Goal: Information Seeking & Learning: Learn about a topic

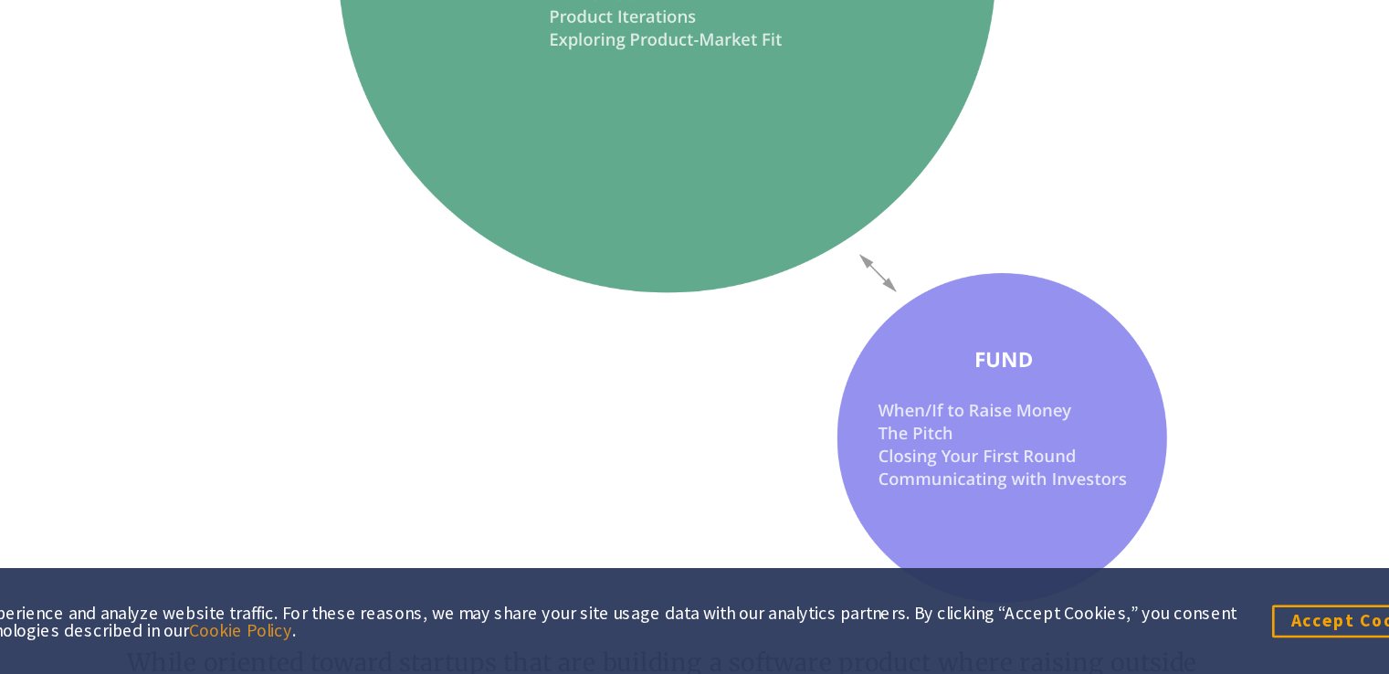
scroll to position [1628, 0]
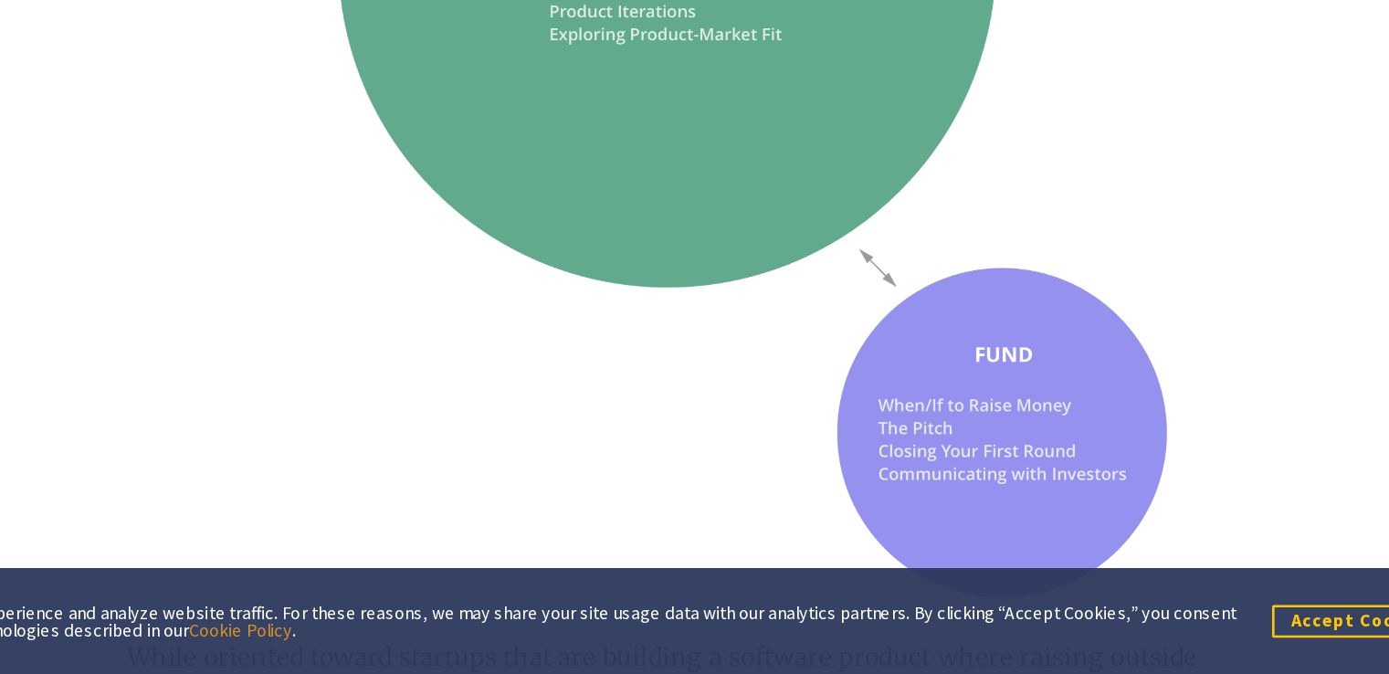
click at [1205, 631] on button "Accept Cookies" at bounding box center [1248, 635] width 130 height 23
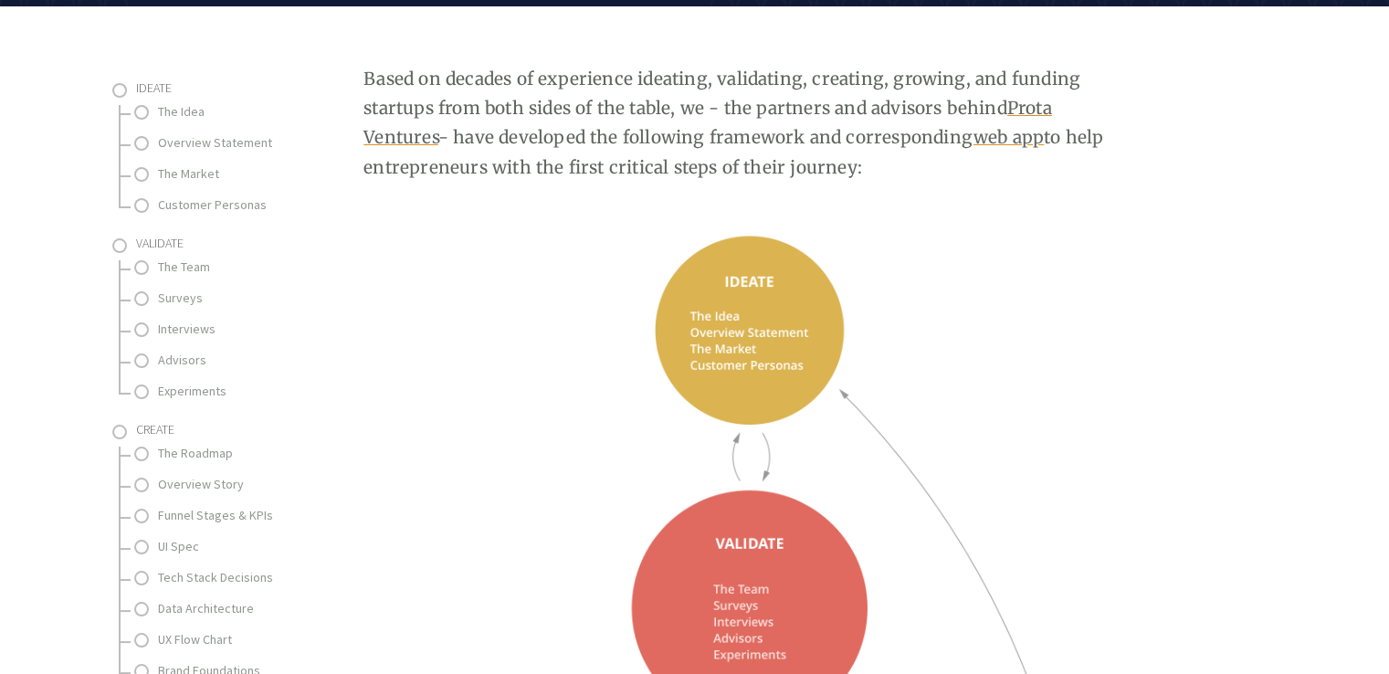
scroll to position [314, 0]
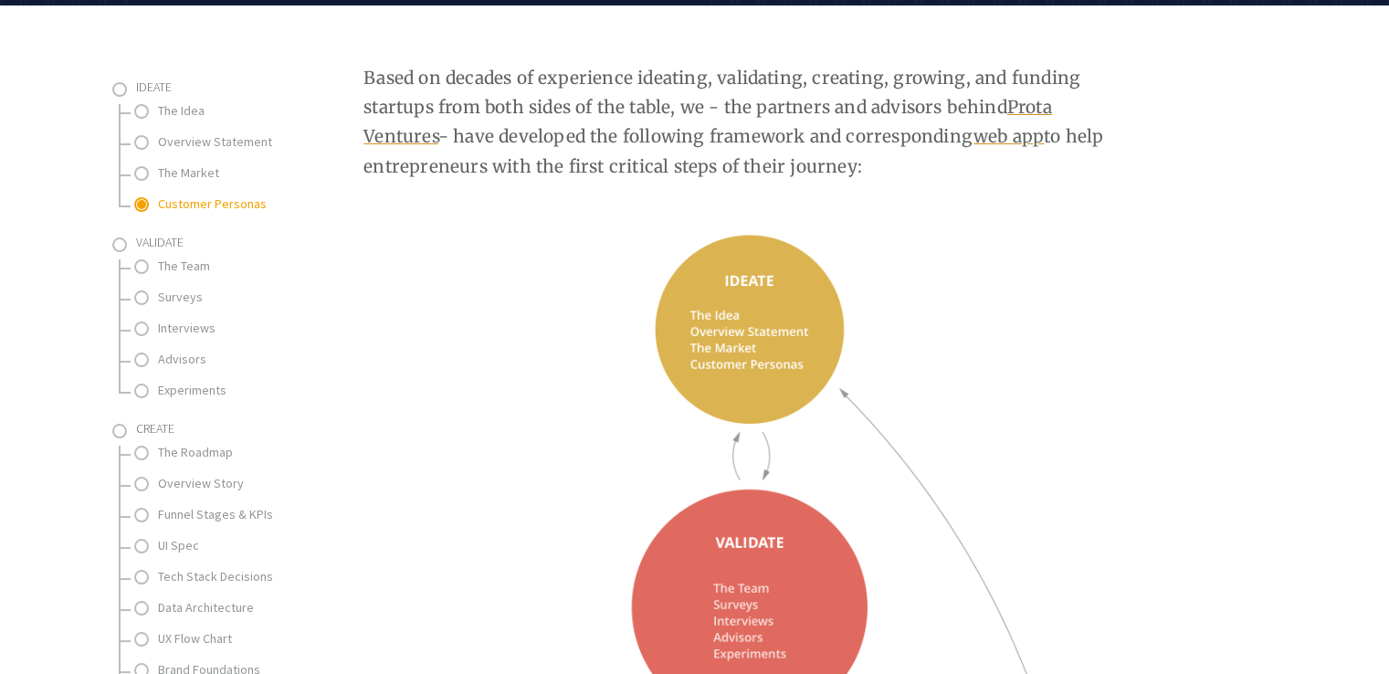
click at [221, 206] on link "Customer Personas" at bounding box center [249, 204] width 183 height 23
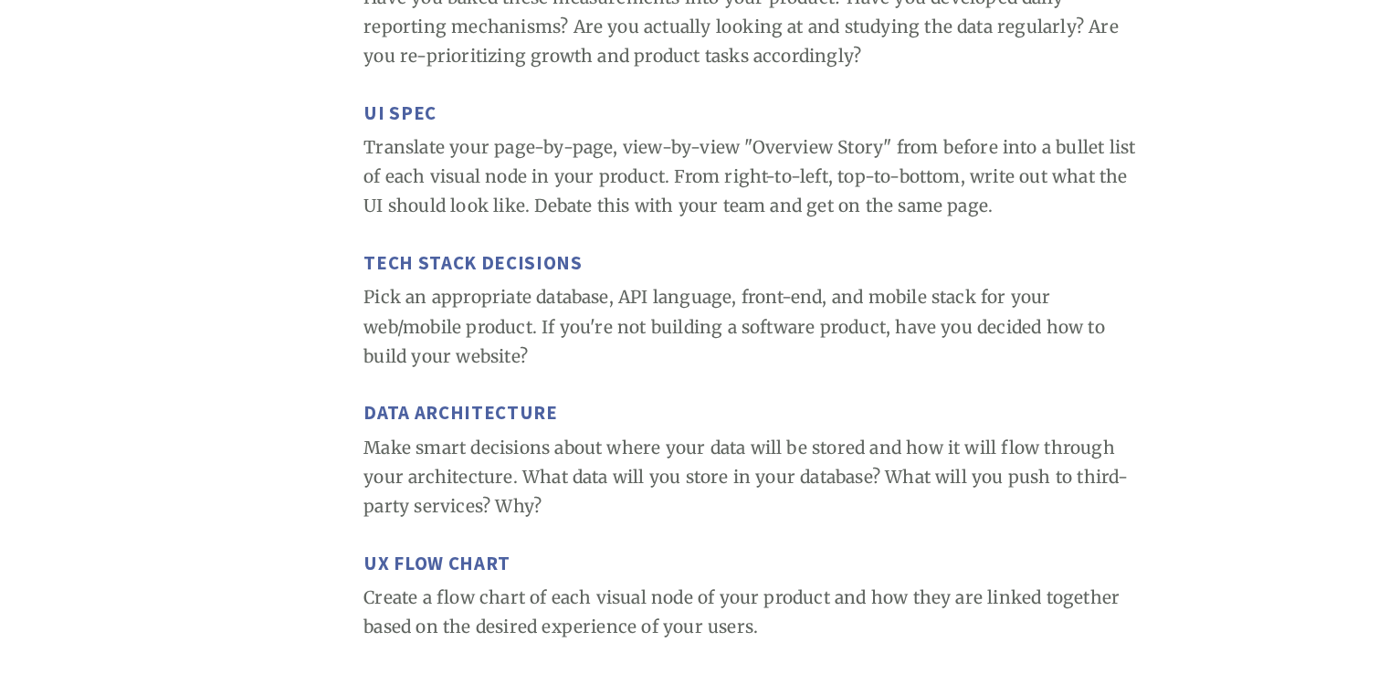
scroll to position [4588, 0]
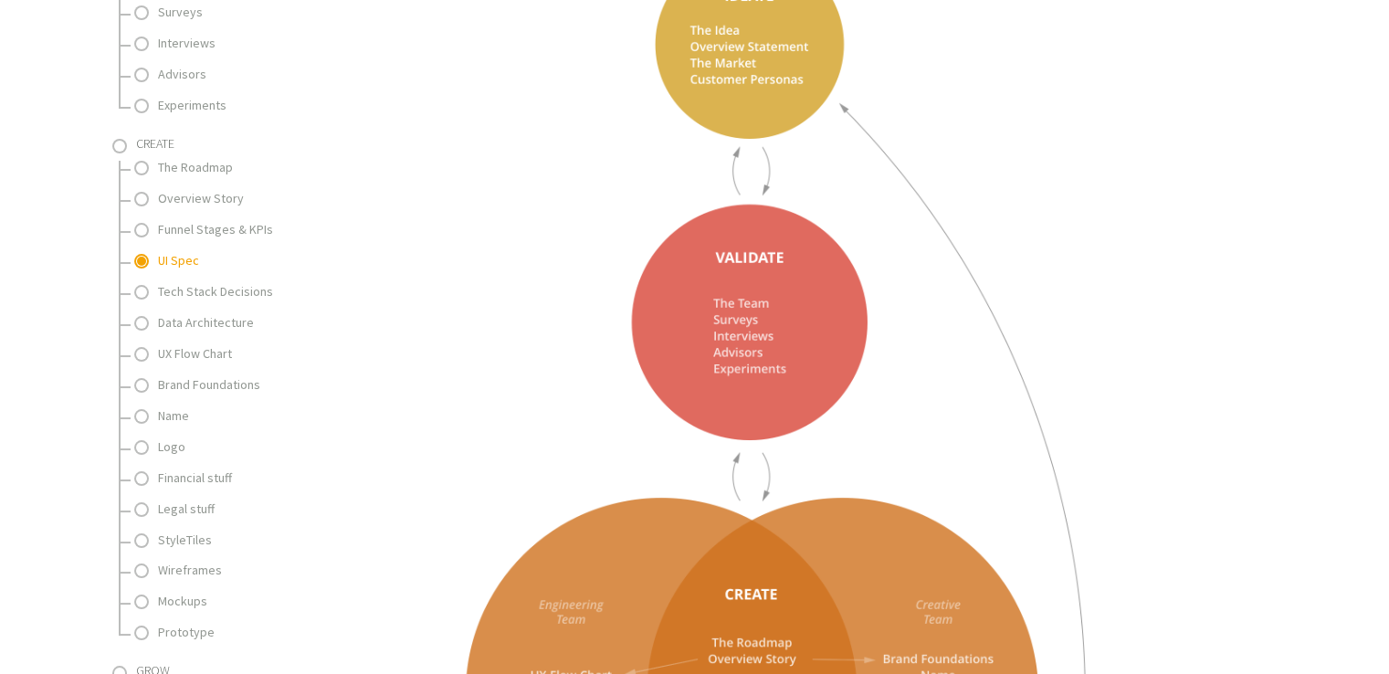
click at [173, 260] on link "UI Spec" at bounding box center [249, 260] width 183 height 23
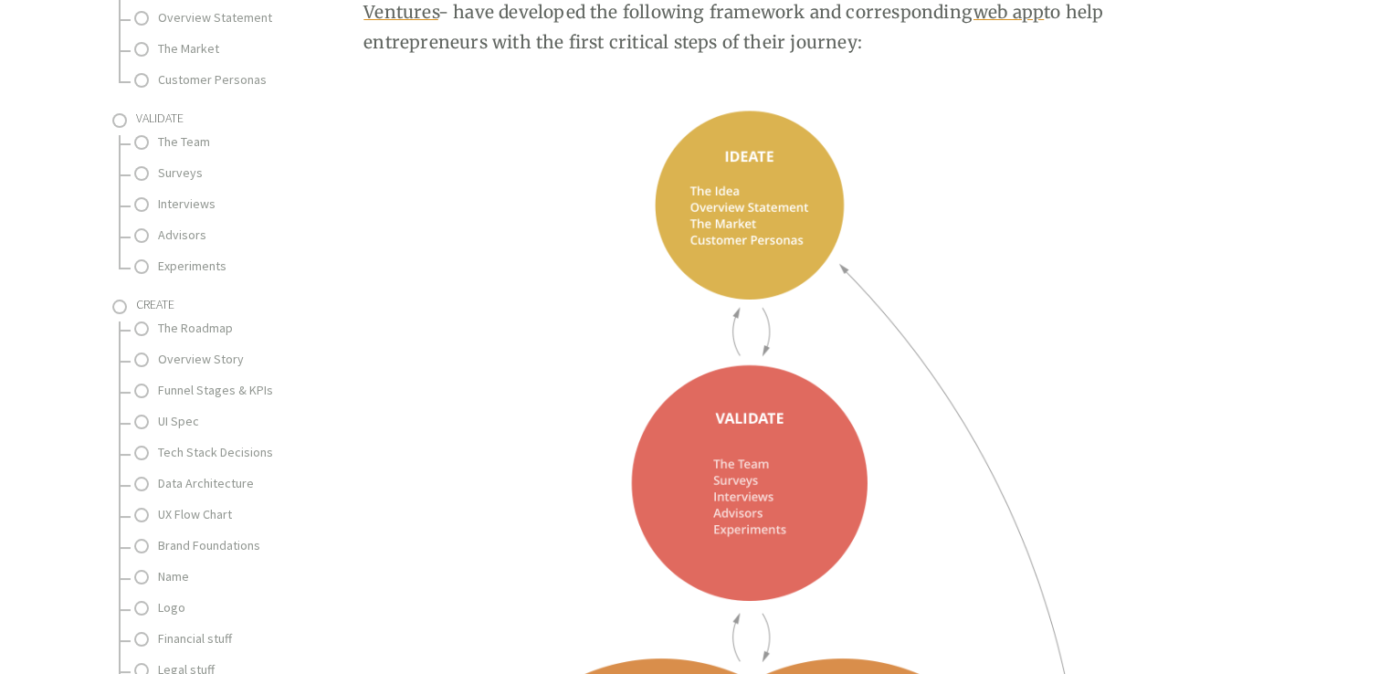
scroll to position [427, 0]
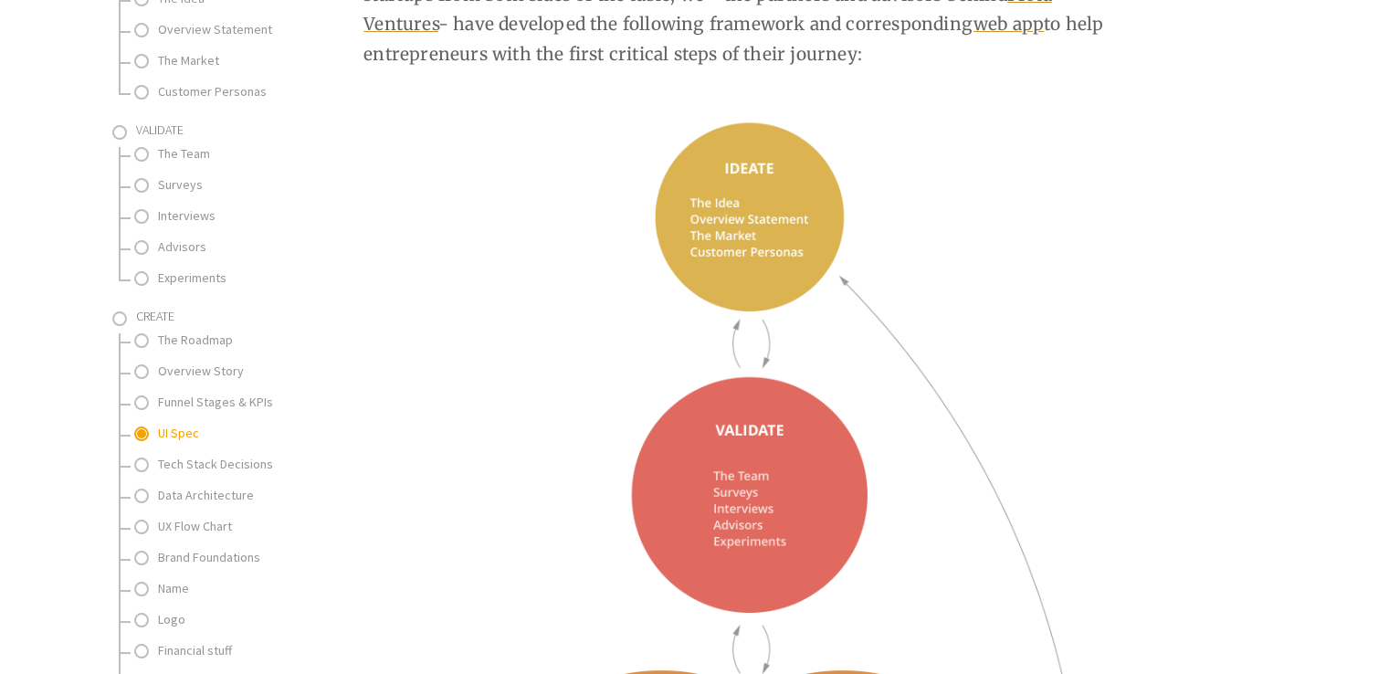
click at [206, 429] on link "UI Spec" at bounding box center [249, 433] width 183 height 23
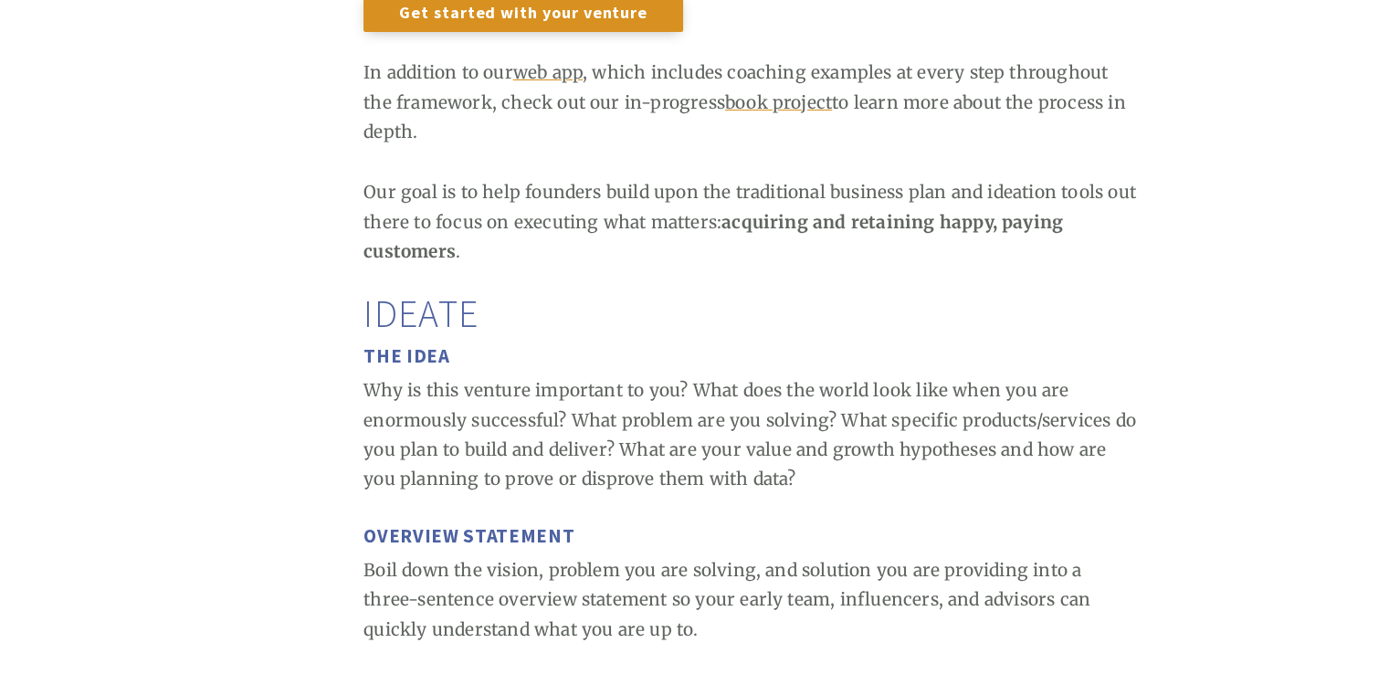
scroll to position [2398, 0]
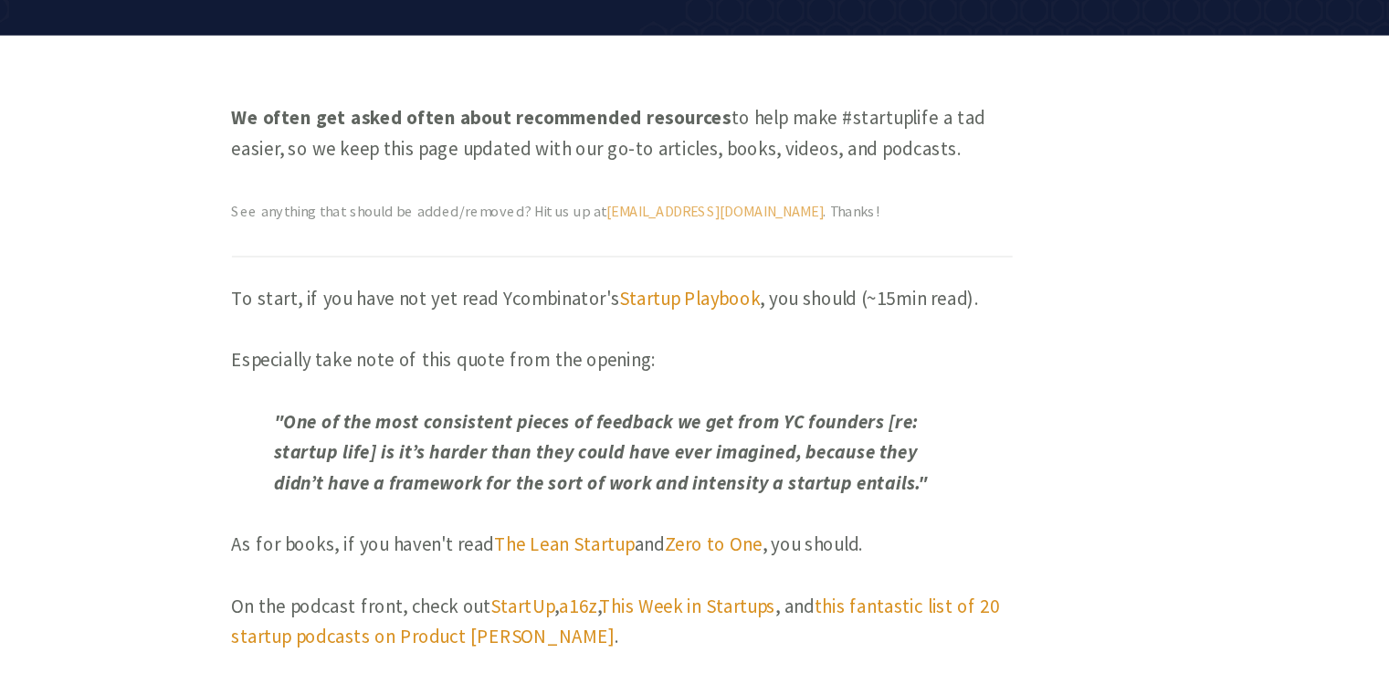
scroll to position [197, 0]
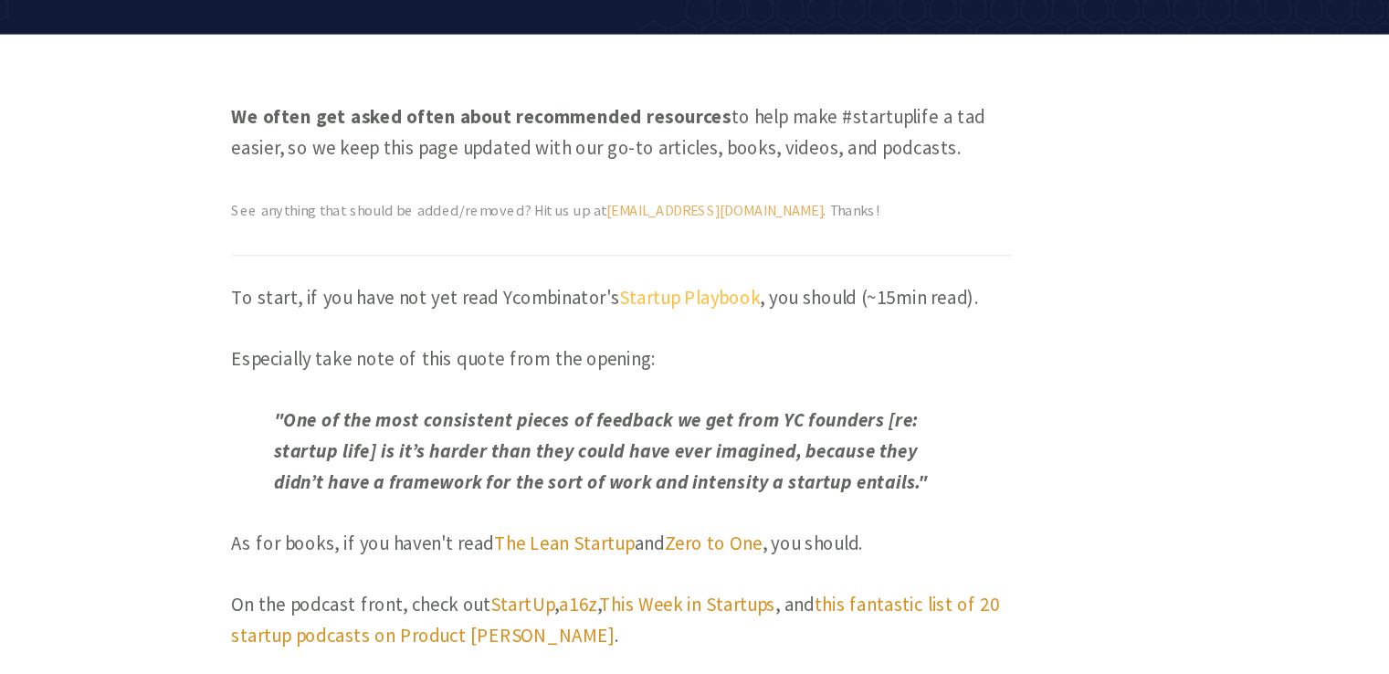
click at [766, 347] on link "Startup Playbook" at bounding box center [752, 348] width 121 height 21
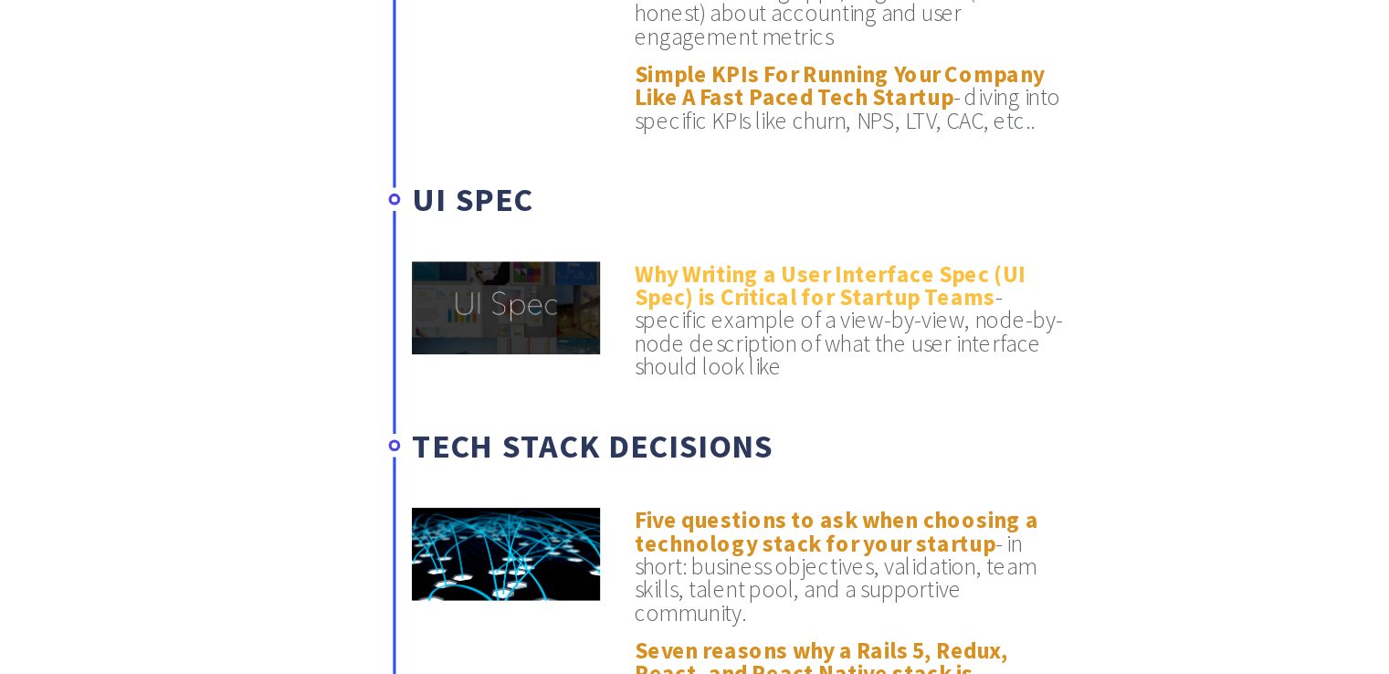
scroll to position [4001, 0]
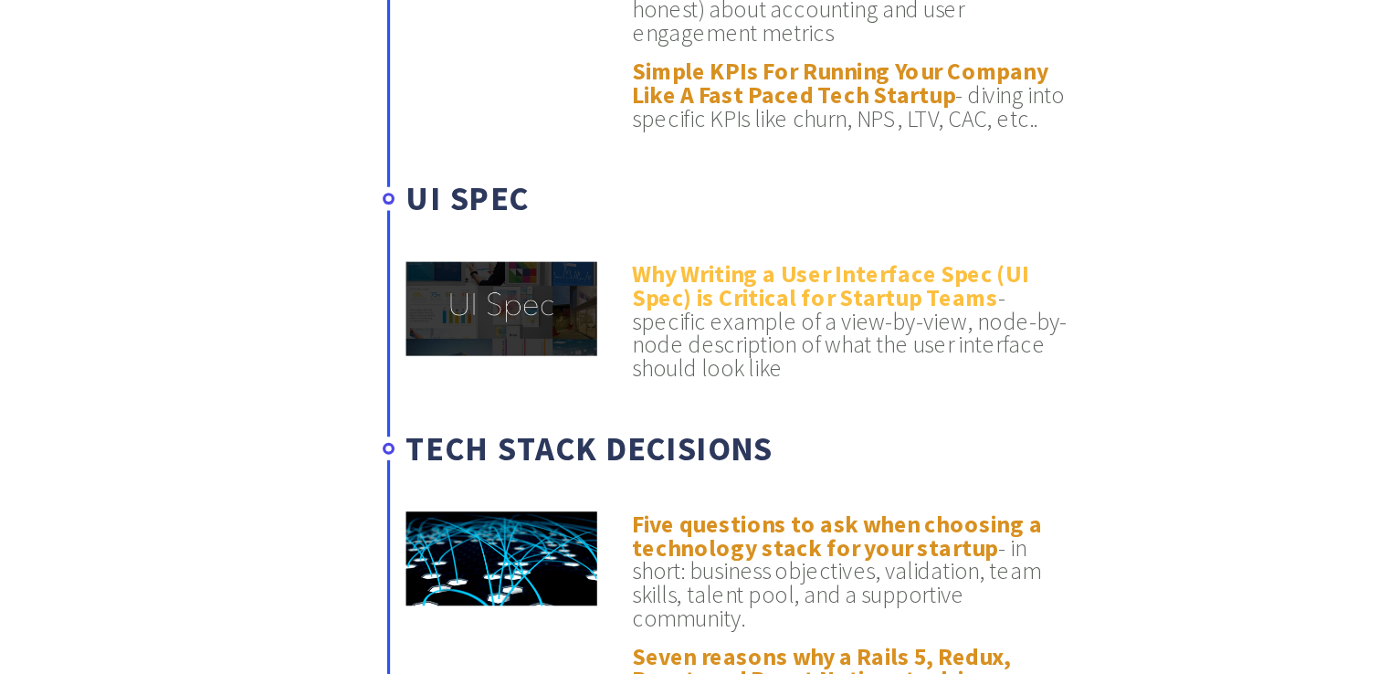
drag, startPoint x: 825, startPoint y: 312, endPoint x: 797, endPoint y: 312, distance: 27.4
click at [797, 315] on link "Why Writing a User Interface Spec (UI Spec) is Critical for Startup Teams" at bounding box center [861, 331] width 247 height 33
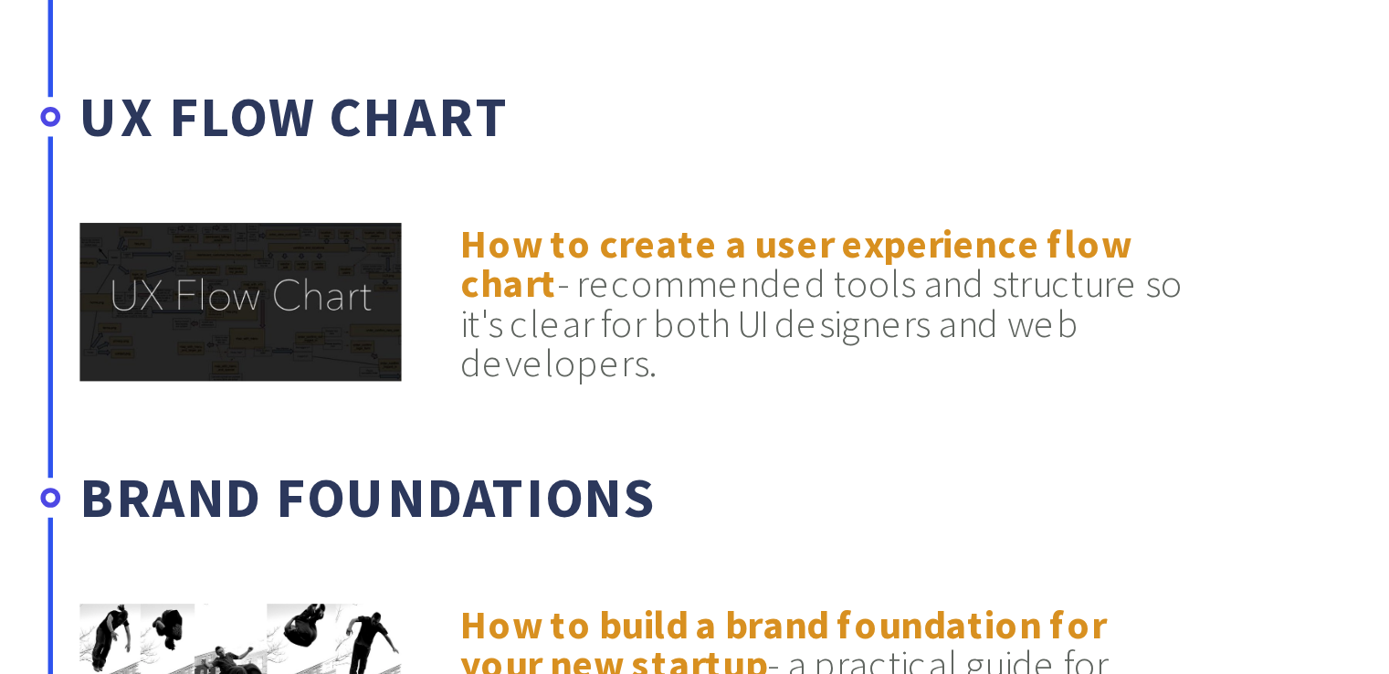
scroll to position [4537, 0]
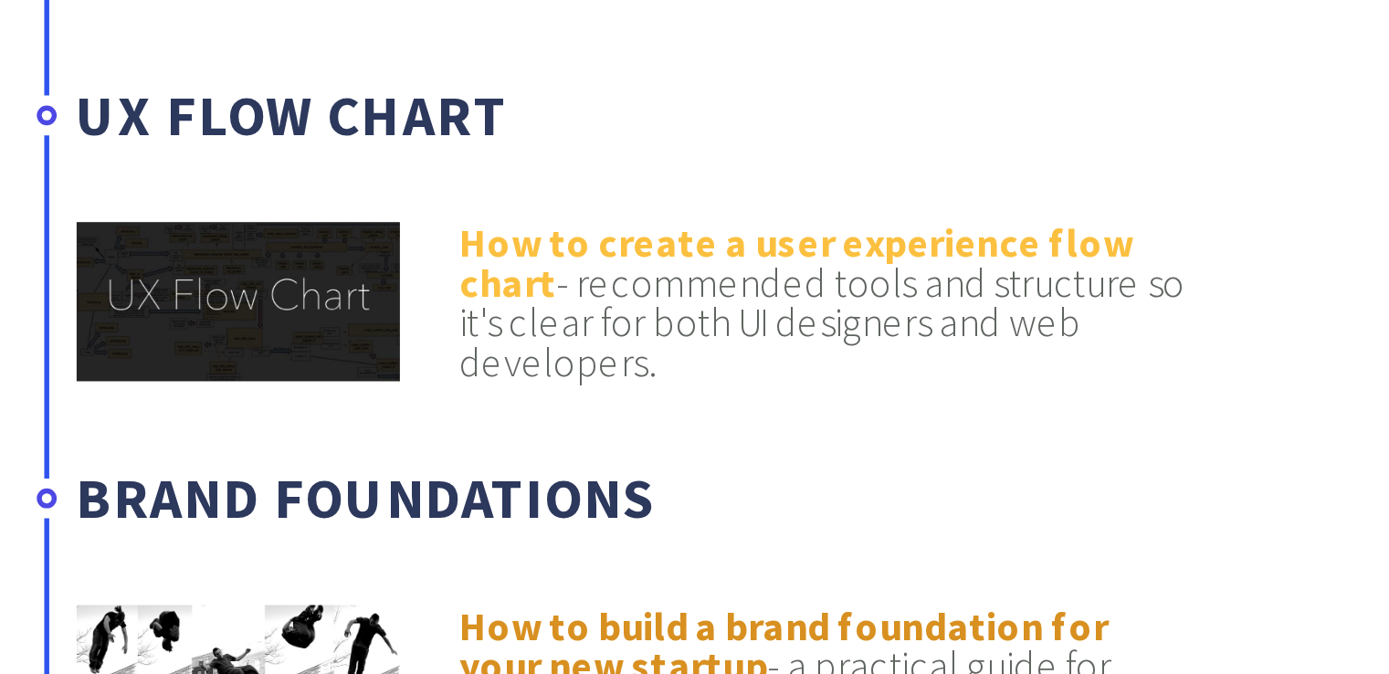
click at [762, 392] on link "How to create a user experience flow chart" at bounding box center [862, 408] width 248 height 33
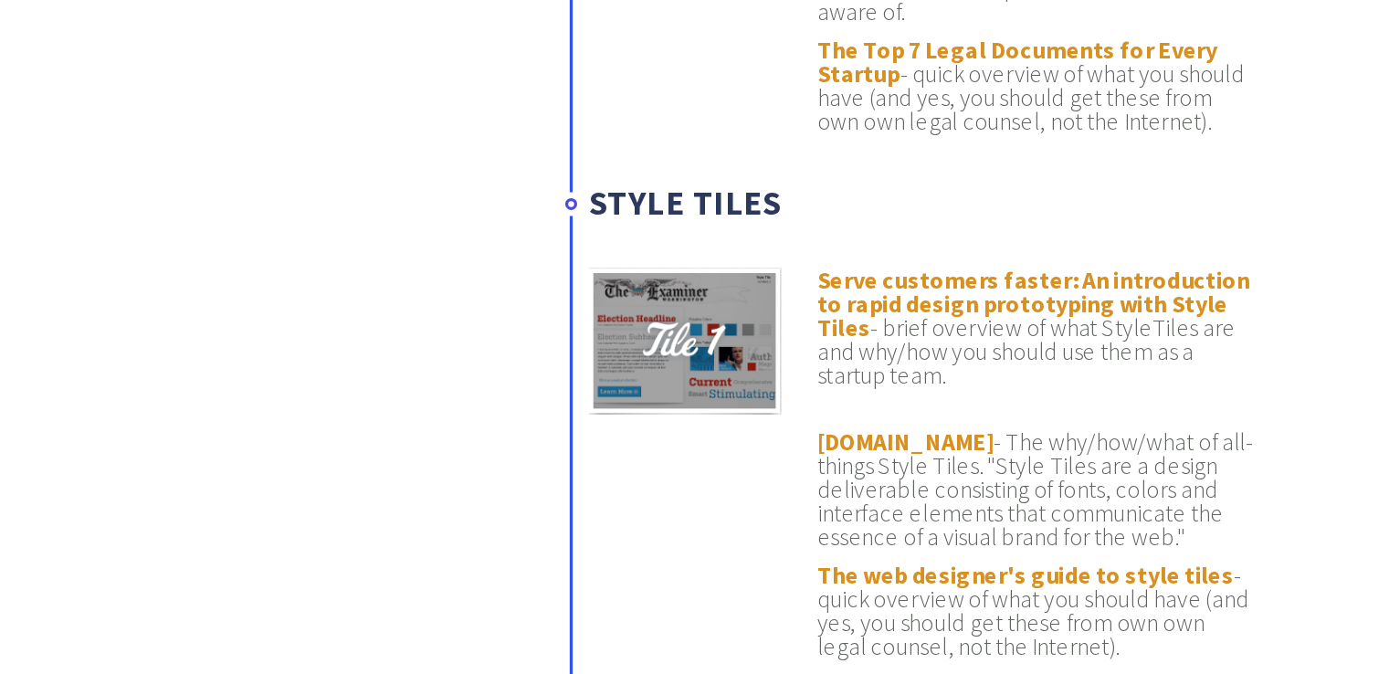
scroll to position [6586, 0]
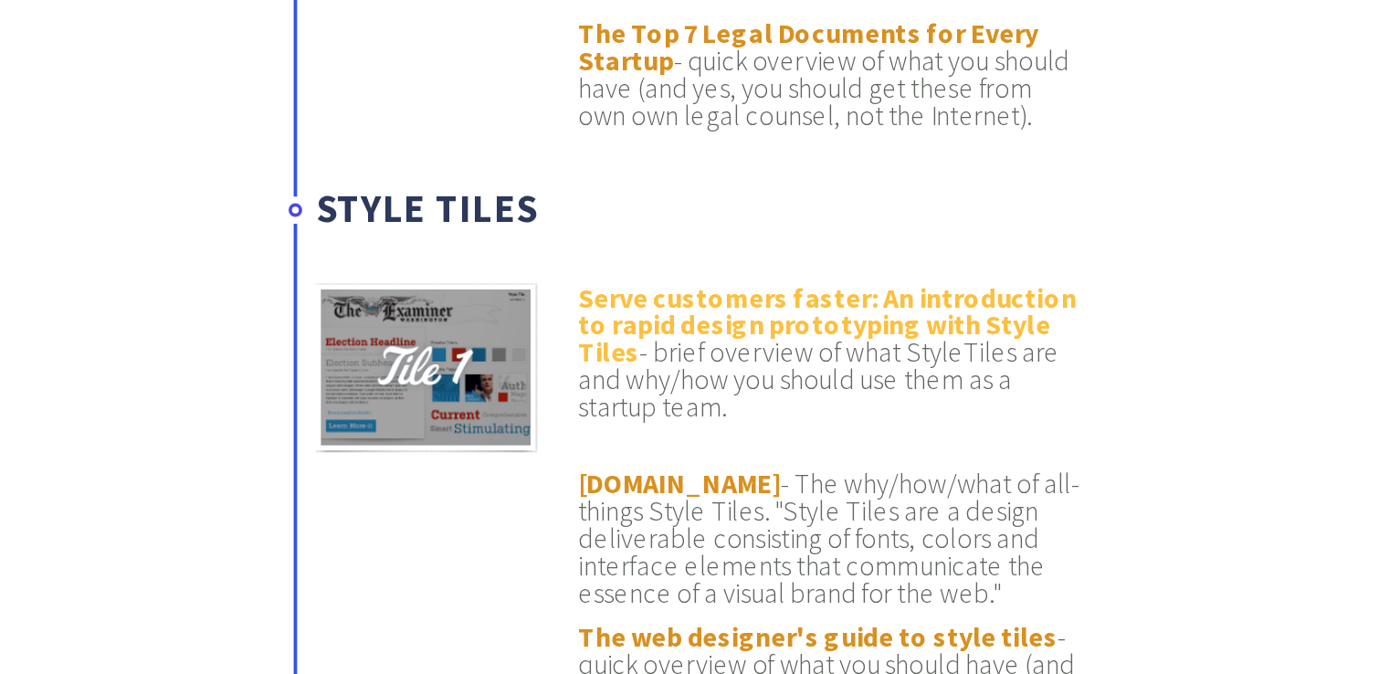
click at [867, 227] on link "Serve customers faster: An introduction to rapid design prototyping with Style …" at bounding box center [871, 251] width 267 height 48
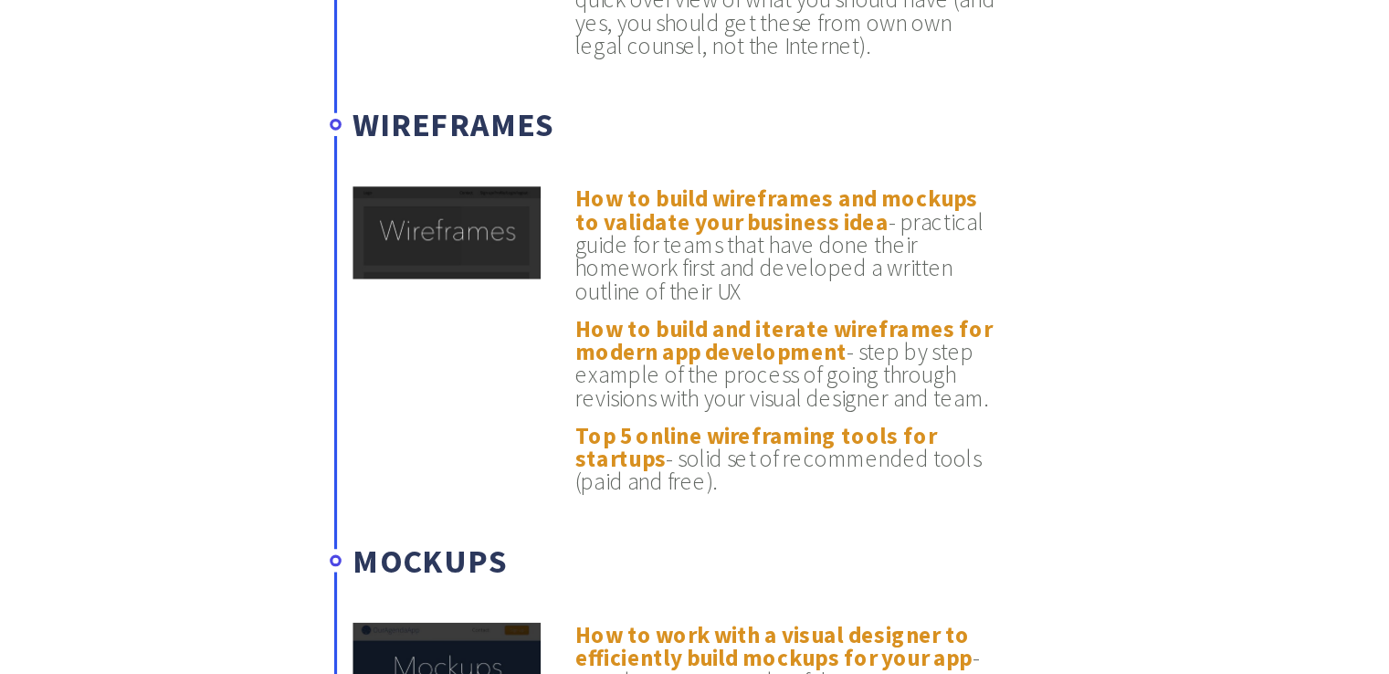
scroll to position [6847, 0]
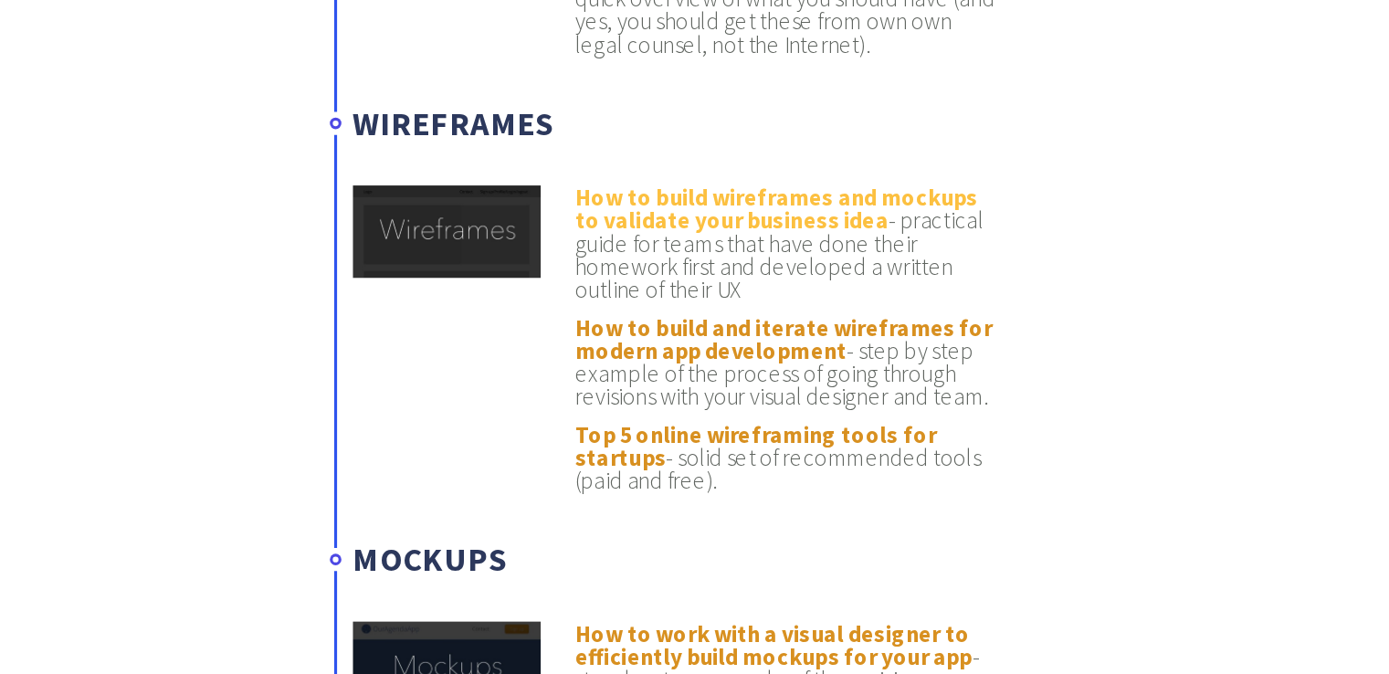
click at [837, 289] on link "How to build wireframes and mockups to validate your business idea" at bounding box center [865, 305] width 255 height 33
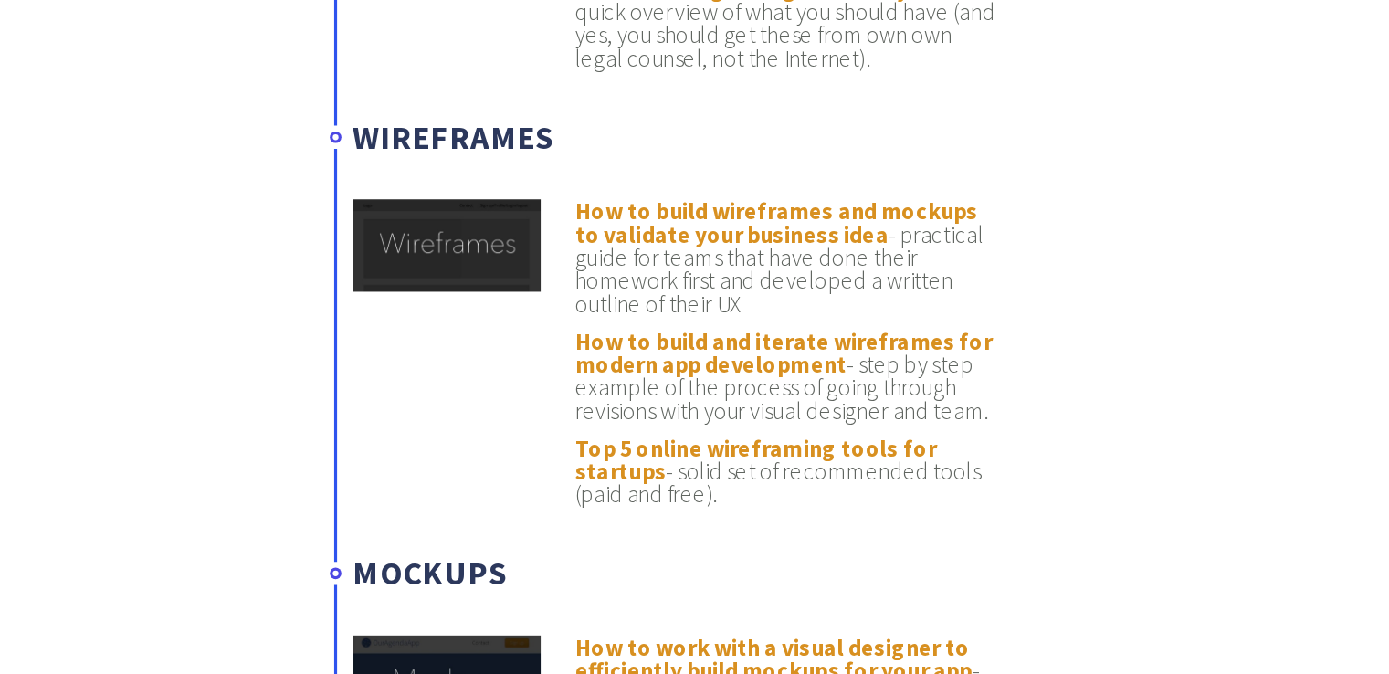
scroll to position [6983, 0]
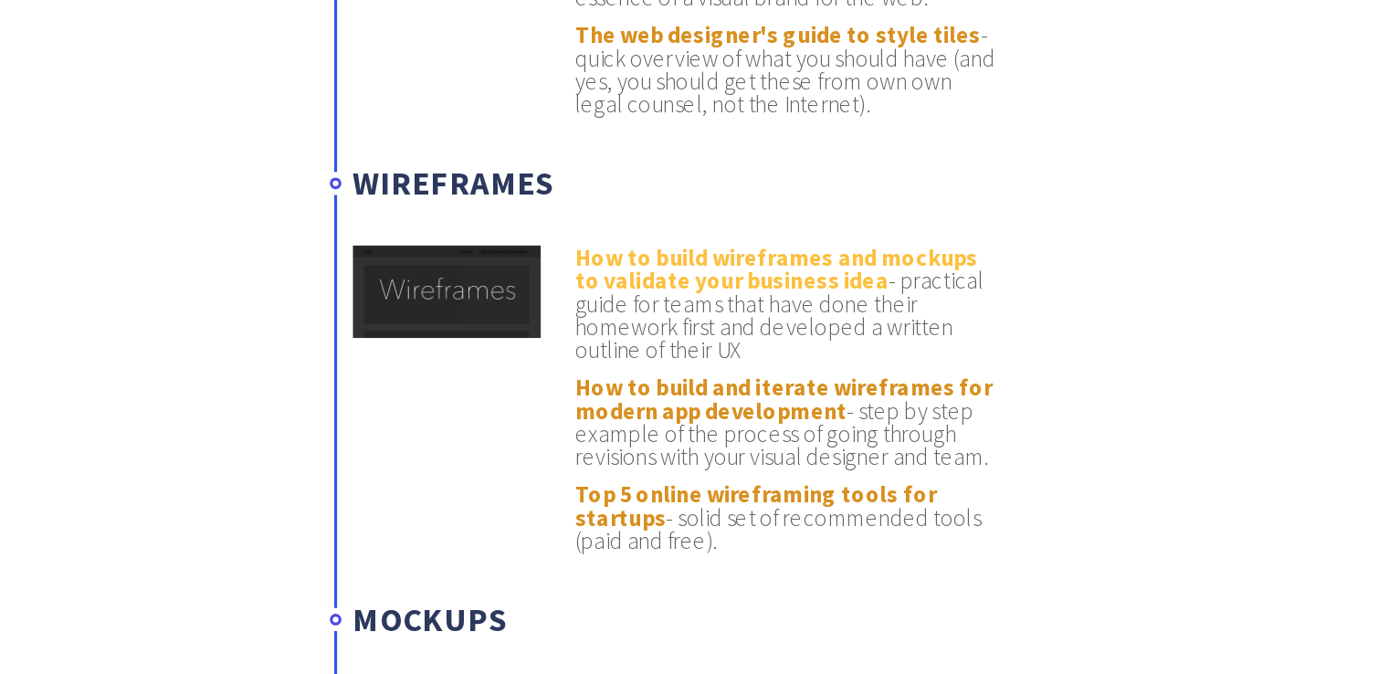
click at [813, 153] on link "How to build wireframes and mockups to validate your business idea" at bounding box center [865, 169] width 255 height 33
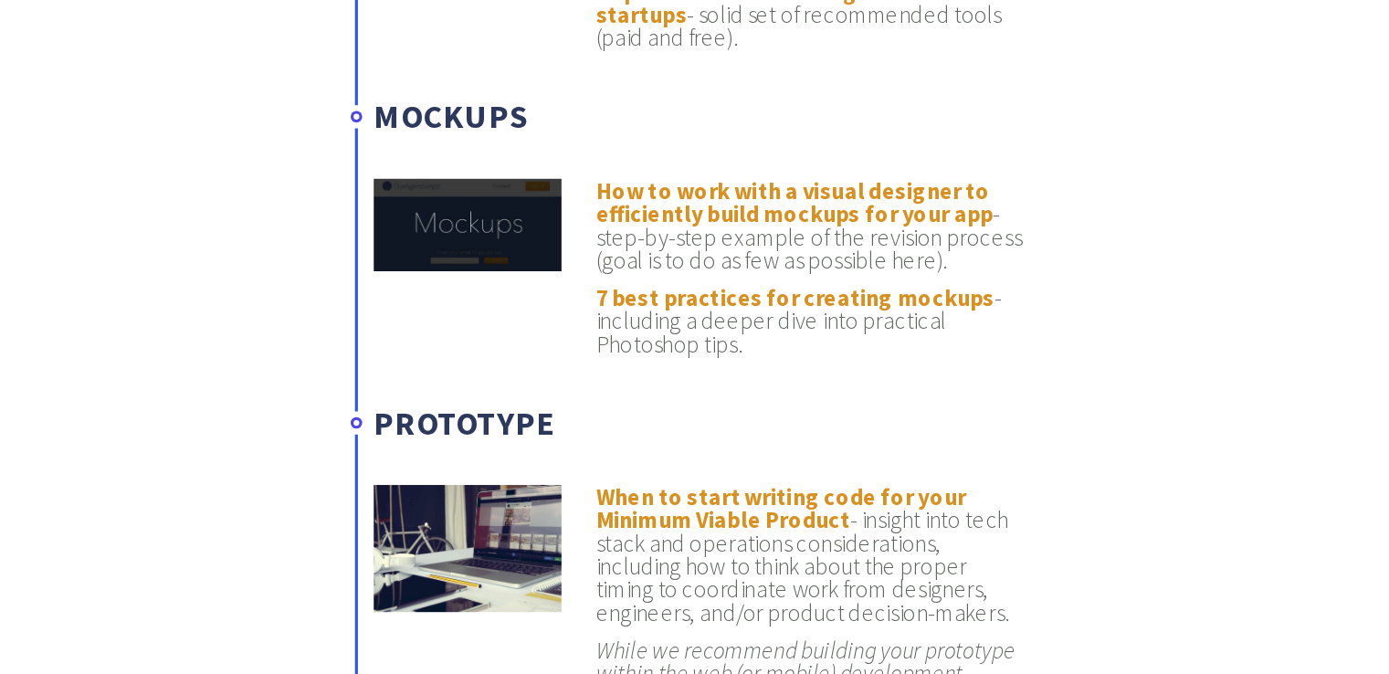
scroll to position [7228, 0]
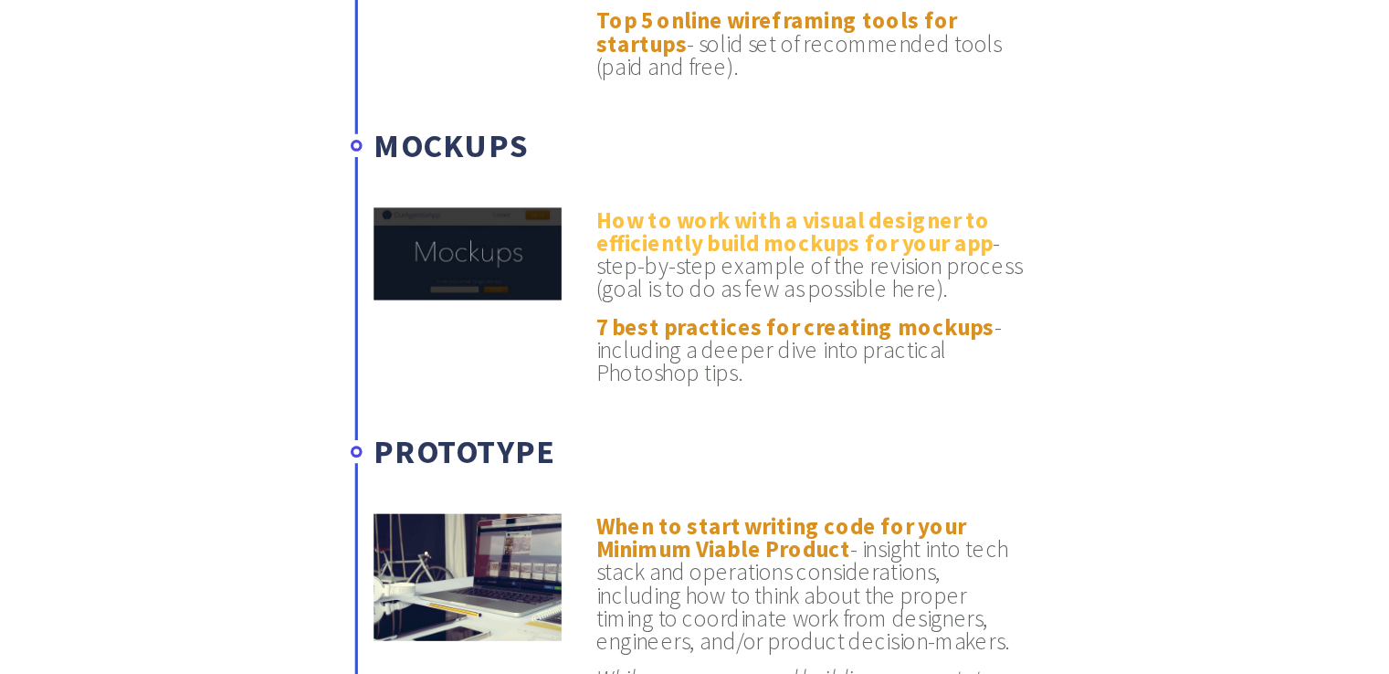
click at [832, 184] on link "How to work with a visual designer to efficiently build mockups for your app" at bounding box center [863, 200] width 251 height 33
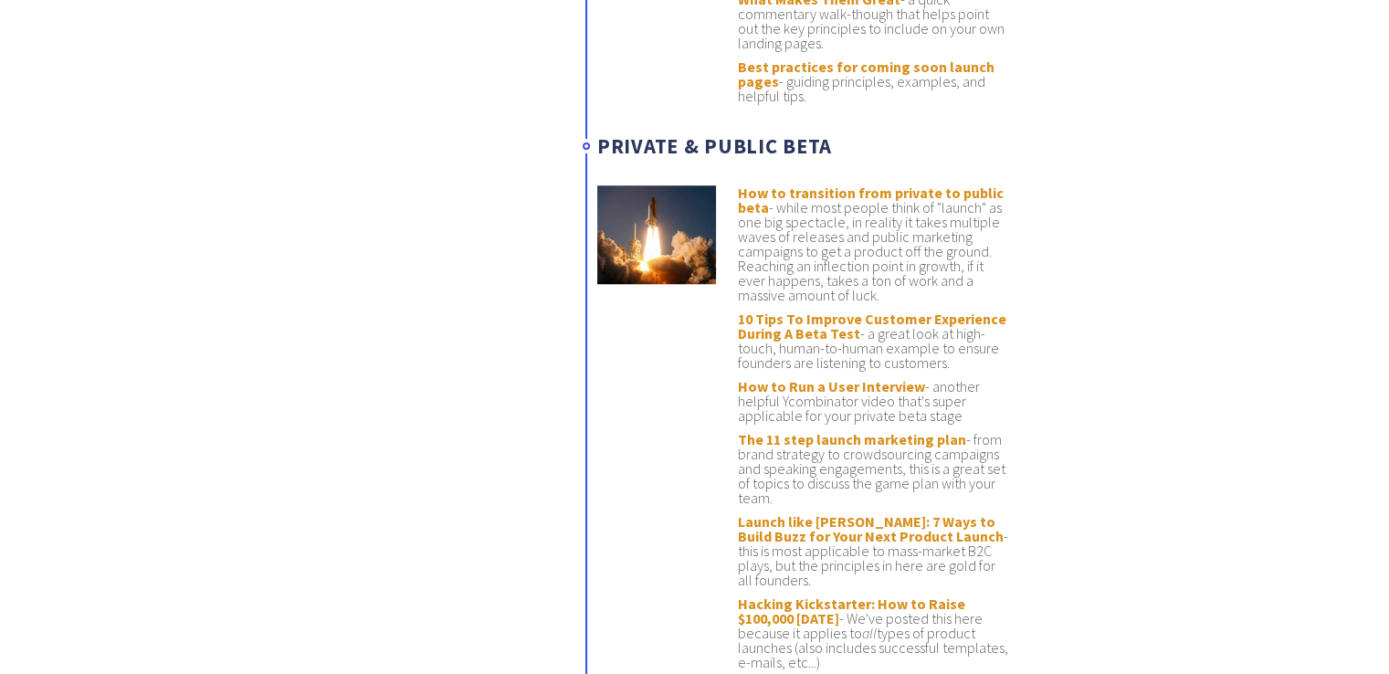
scroll to position [8462, 0]
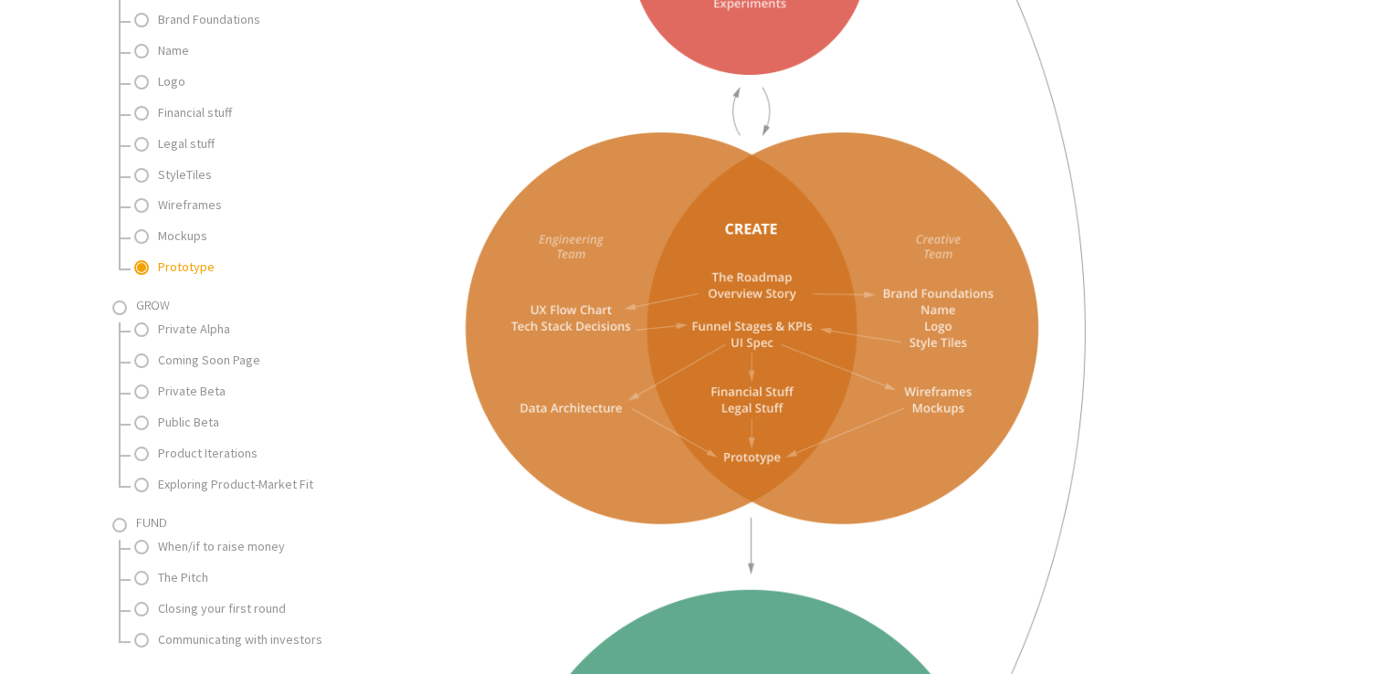
scroll to position [963, 0]
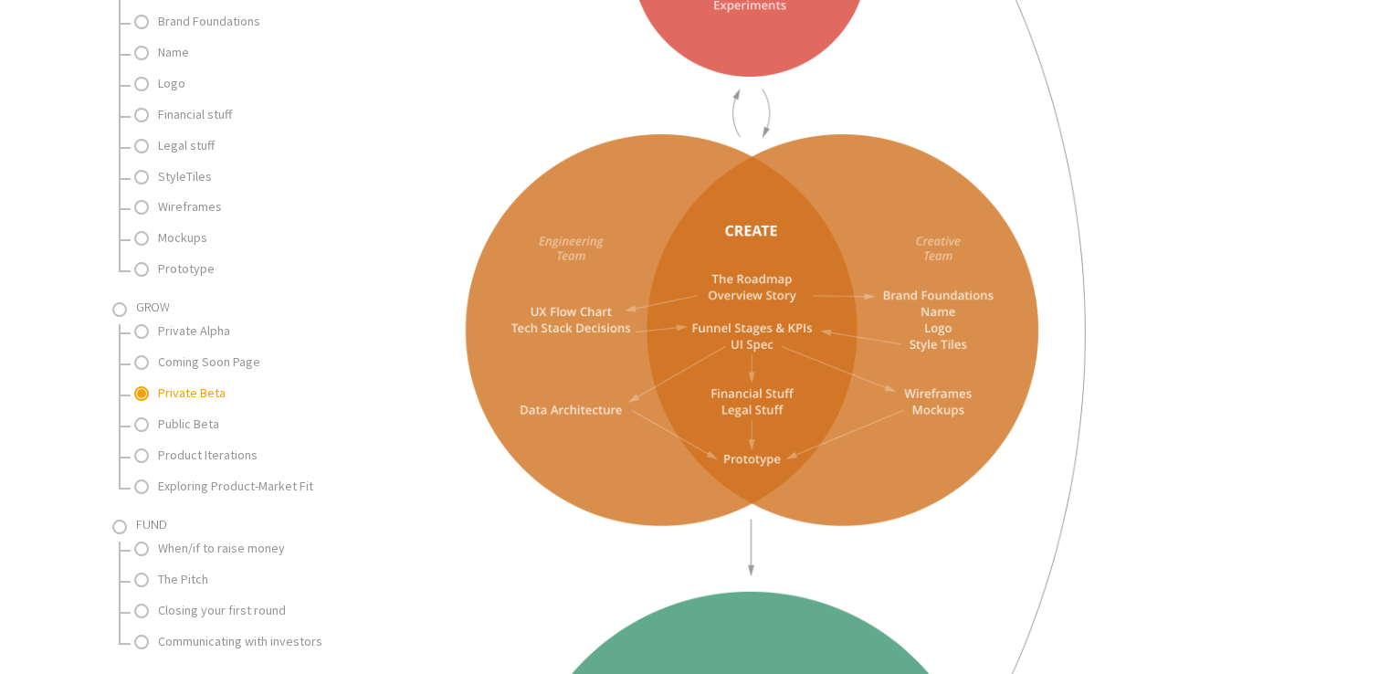
click at [186, 385] on link "Private Beta" at bounding box center [249, 393] width 183 height 23
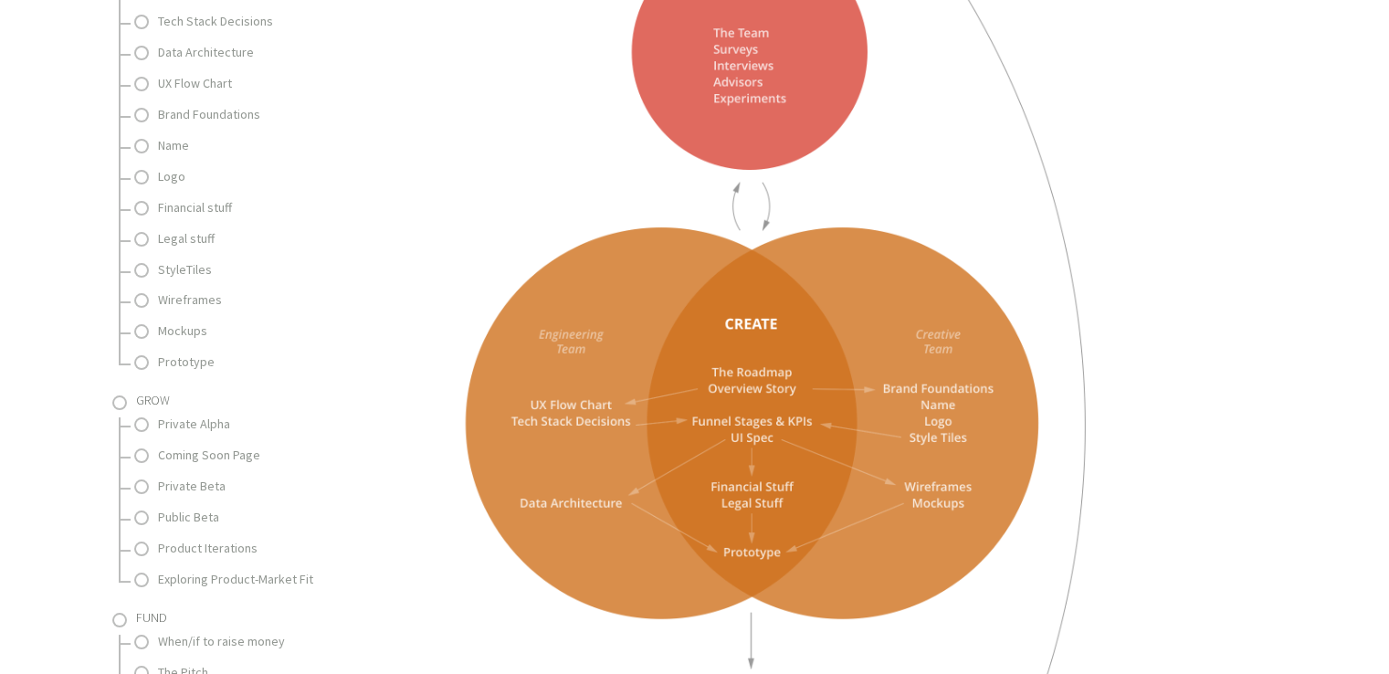
scroll to position [855, 0]
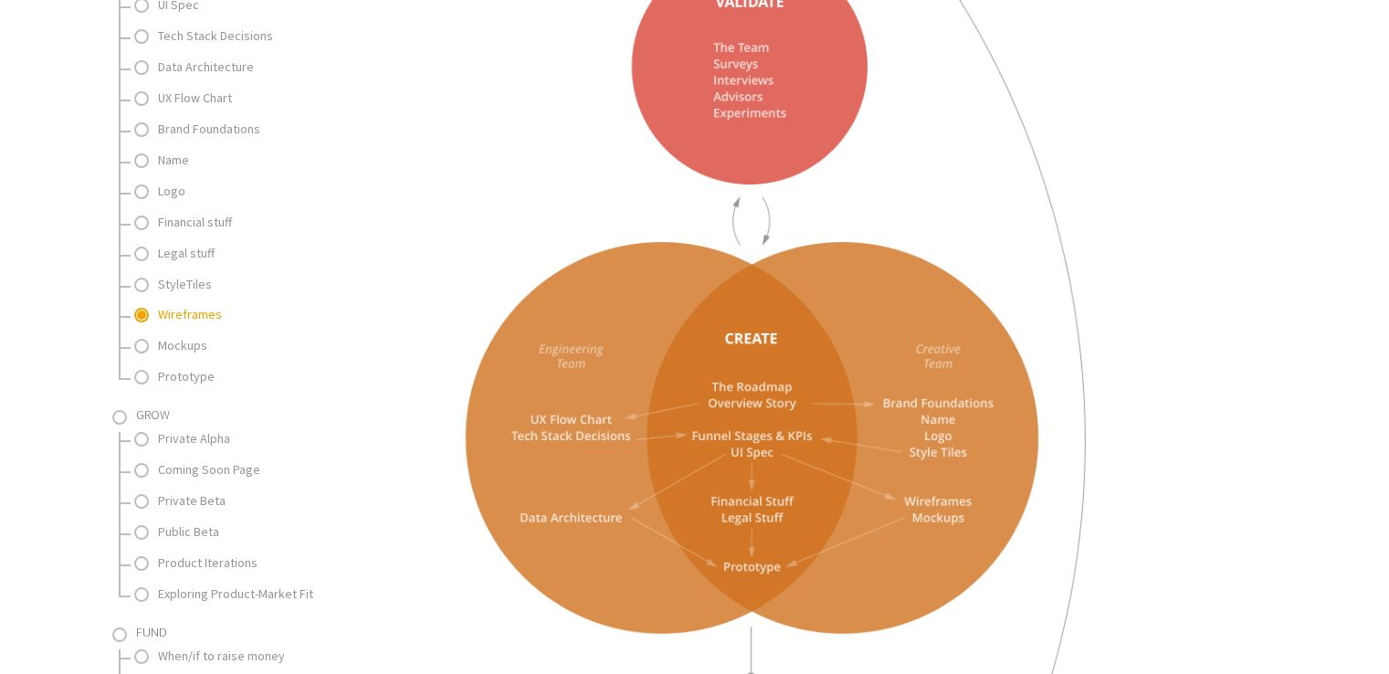
click at [202, 322] on link "Wireframes" at bounding box center [249, 314] width 183 height 23
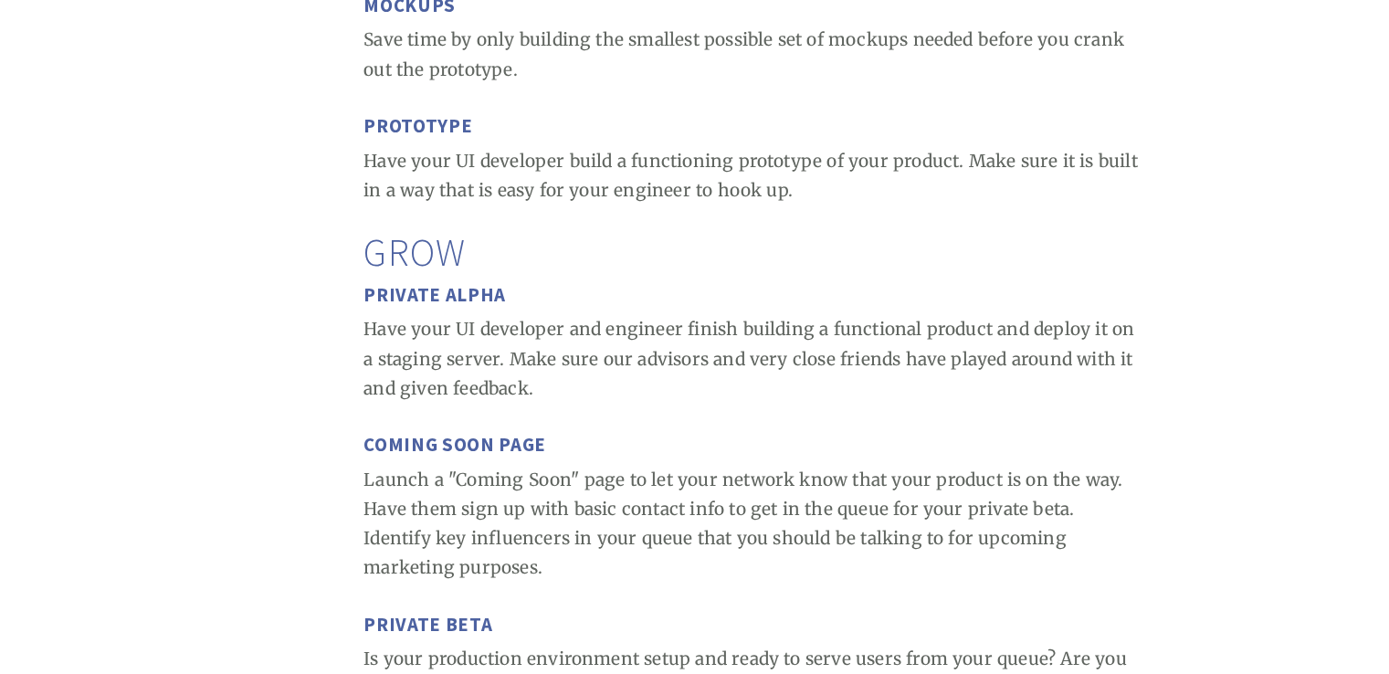
scroll to position [6298, 0]
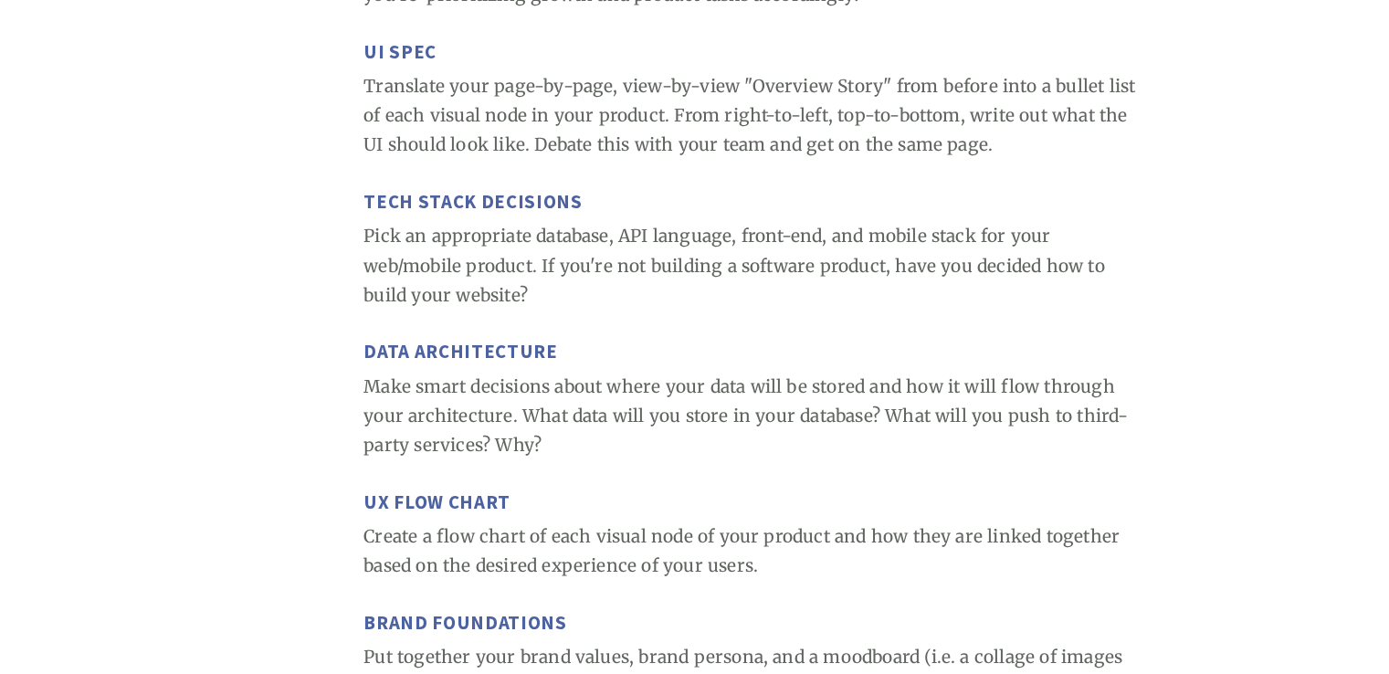
scroll to position [4721, 0]
